Goal: Task Accomplishment & Management: Complete application form

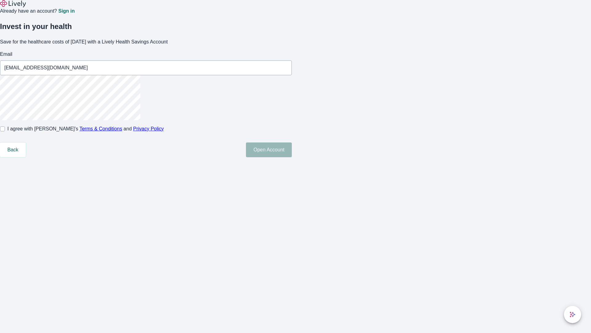
click at [5, 131] on input "I agree with Lively’s Terms & Conditions and Privacy Policy" at bounding box center [2, 128] width 5 height 5
checkbox input "true"
click at [292, 157] on button "Open Account" at bounding box center [269, 149] width 46 height 15
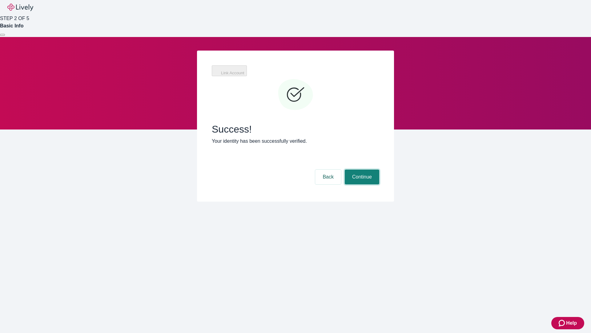
click at [361, 169] on button "Continue" at bounding box center [362, 176] width 34 height 15
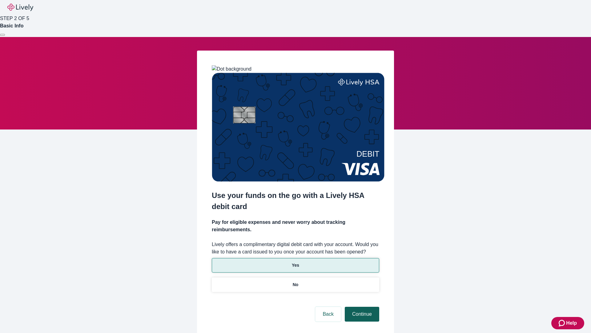
click at [295, 262] on p "Yes" at bounding box center [295, 265] width 7 height 6
click at [361, 306] on button "Continue" at bounding box center [362, 313] width 34 height 15
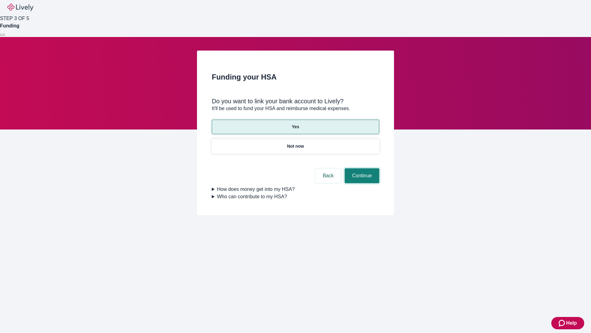
click at [361, 168] on button "Continue" at bounding box center [362, 175] width 34 height 15
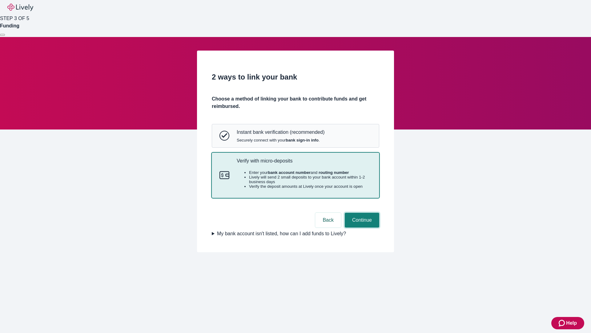
click at [361, 227] on button "Continue" at bounding box center [362, 219] width 34 height 15
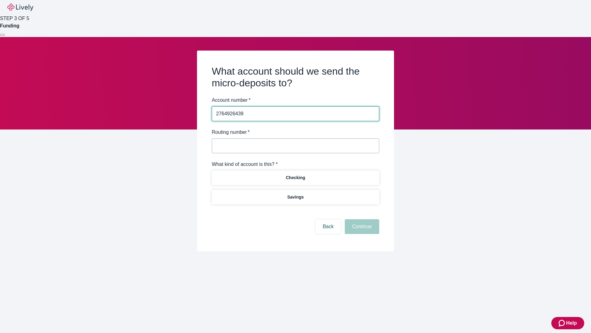
type input "2764926439"
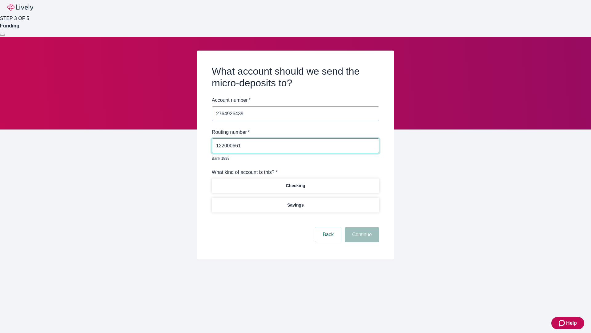
type input "122000661"
click at [295, 182] on p "Checking" at bounding box center [295, 185] width 19 height 6
click at [361, 227] on button "Continue" at bounding box center [362, 234] width 34 height 15
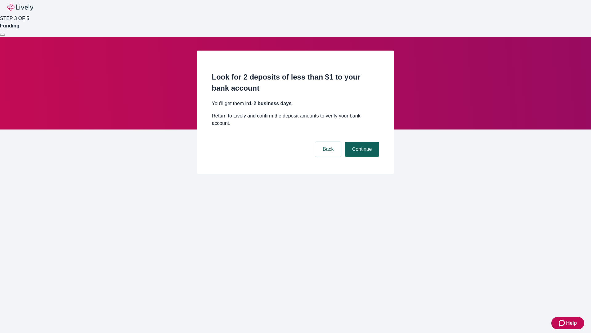
click at [361, 142] on button "Continue" at bounding box center [362, 149] width 34 height 15
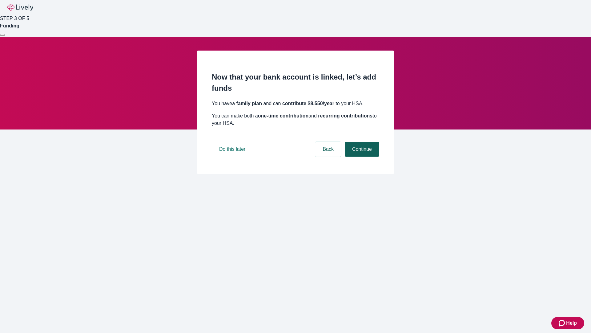
click at [361, 156] on button "Continue" at bounding box center [362, 149] width 34 height 15
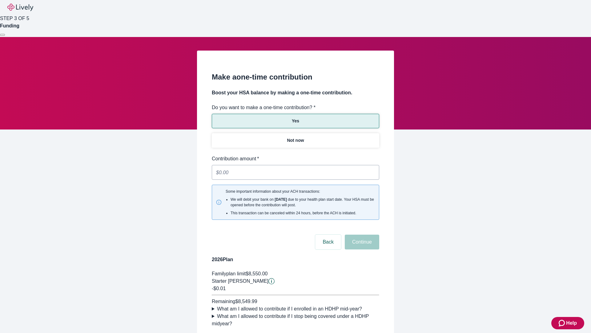
type input "0.01"
click at [361, 234] on button "Continue" at bounding box center [362, 241] width 34 height 15
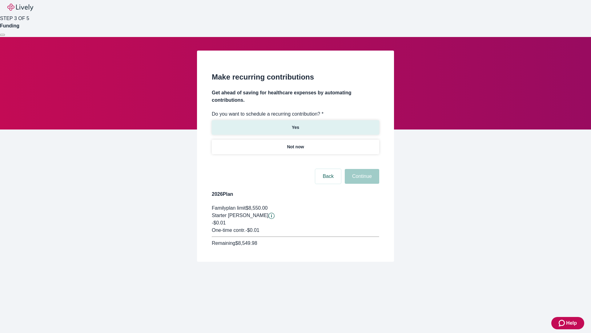
click at [295, 124] on p "Yes" at bounding box center [295, 127] width 7 height 6
click at [295, 161] on body "Help STEP 3 OF 5 Funding Make recurring contributions Get ahead of saving for h…" at bounding box center [295, 145] width 591 height 291
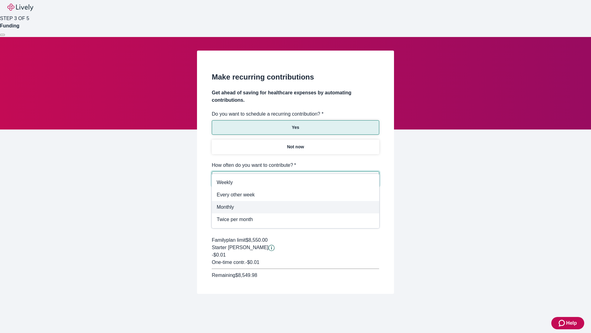
click at [296, 207] on span "Monthly" at bounding box center [296, 206] width 158 height 7
type input "Monthly"
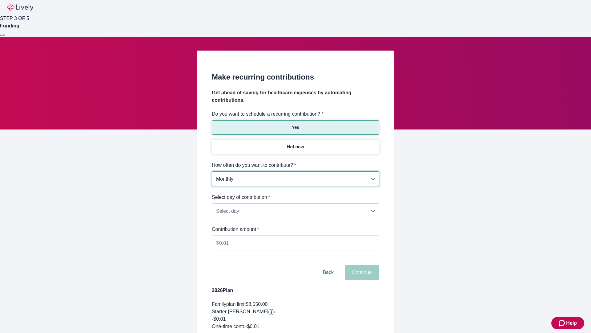
click at [295, 193] on body "Help STEP 3 OF 5 Funding Make recurring contributions Get ahead of saving for h…" at bounding box center [295, 193] width 591 height 387
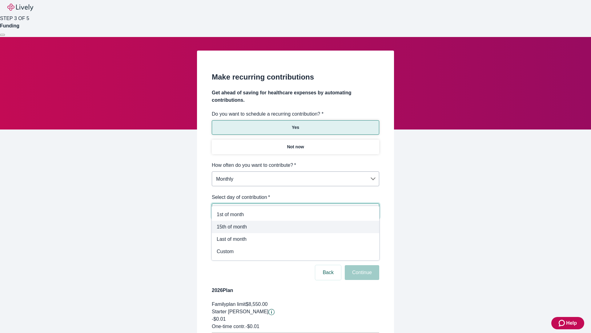
click at [296, 227] on span "15th of month" at bounding box center [296, 226] width 158 height 7
type input "Monthly15th"
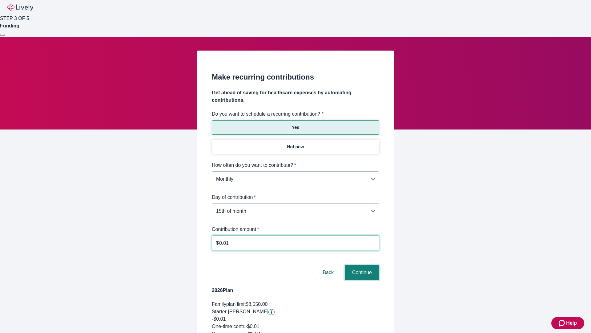
click at [361, 265] on button "Continue" at bounding box center [362, 272] width 34 height 15
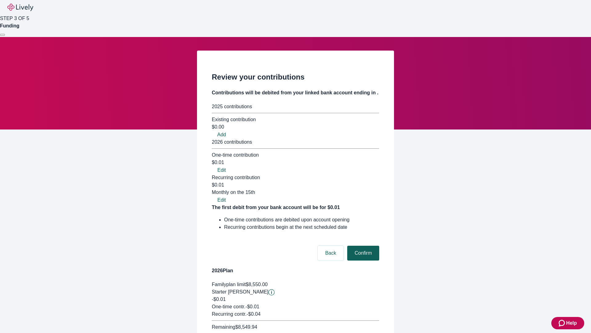
click at [362, 245] on button "Confirm" at bounding box center [363, 252] width 32 height 15
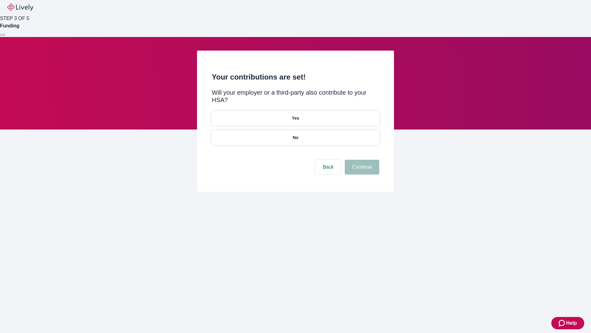
click at [295, 115] on p "Yes" at bounding box center [295, 118] width 7 height 6
click at [361, 159] on button "Continue" at bounding box center [362, 166] width 34 height 15
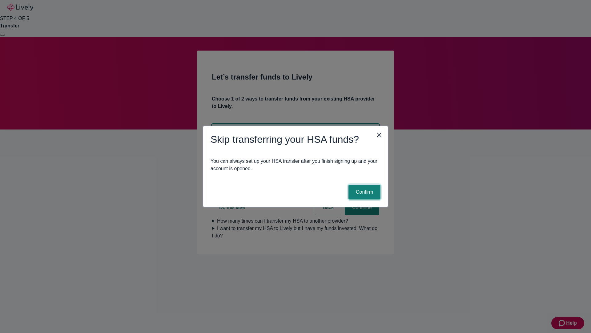
click at [364, 192] on button "Confirm" at bounding box center [365, 191] width 32 height 15
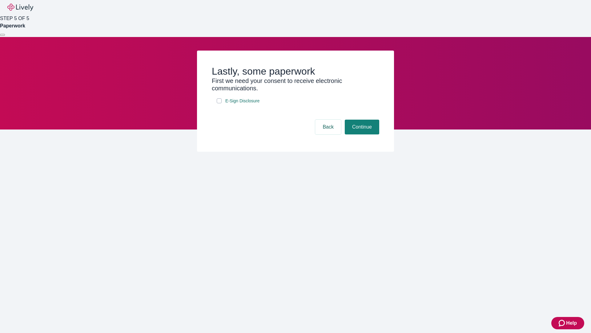
click at [219, 103] on input "E-Sign Disclosure" at bounding box center [219, 100] width 5 height 5
checkbox input "true"
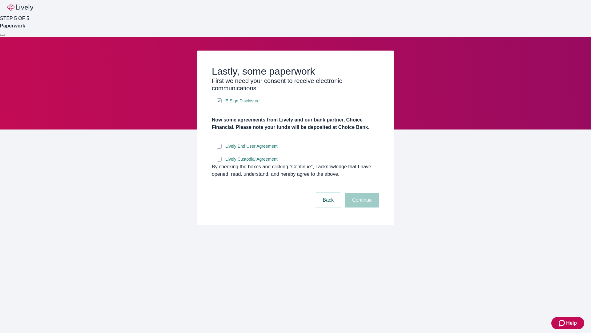
click at [219, 148] on input "Lively End User Agreement" at bounding box center [219, 145] width 5 height 5
checkbox input "true"
click at [219, 161] on input "Lively Custodial Agreement" at bounding box center [219, 158] width 5 height 5
checkbox input "true"
click at [361, 207] on button "Continue" at bounding box center [362, 199] width 34 height 15
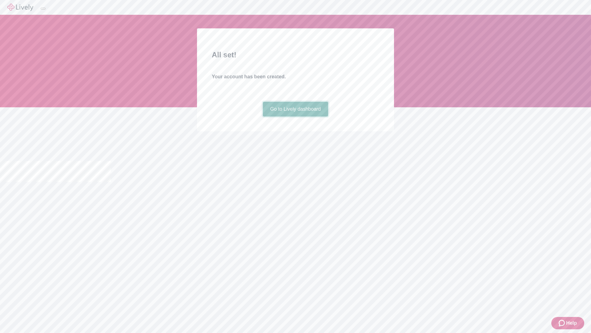
click at [295, 116] on link "Go to Lively dashboard" at bounding box center [296, 109] width 66 height 15
